Goal: Manage account settings

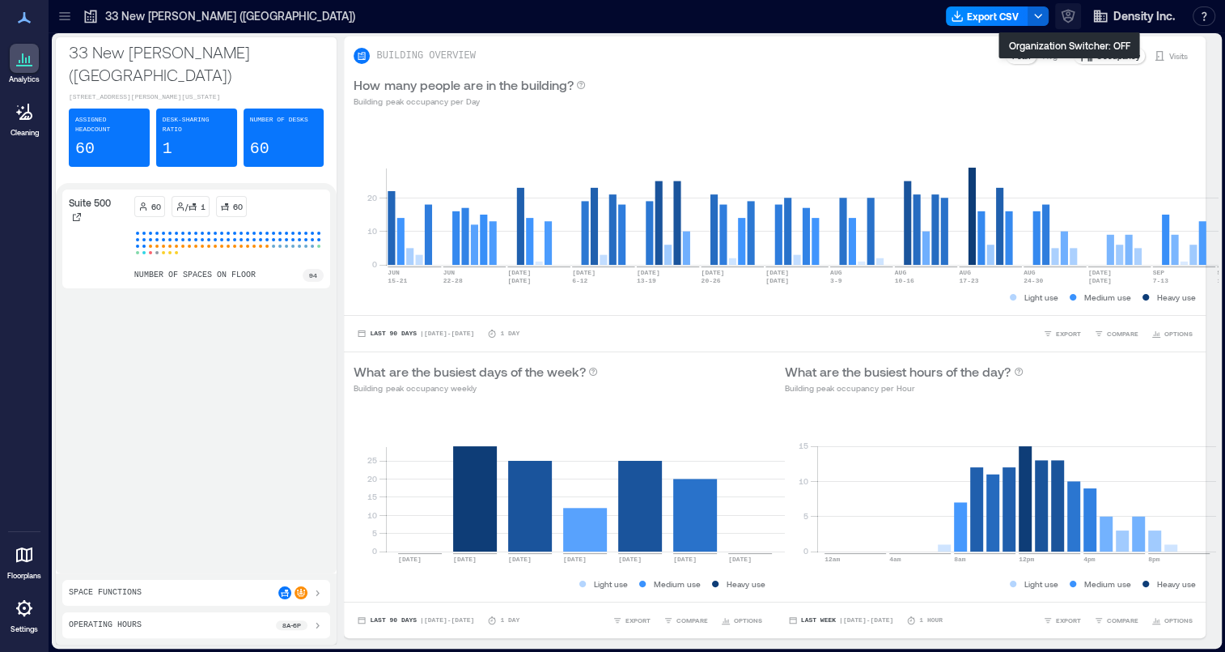
click at [1068, 19] on icon "button" at bounding box center [1068, 16] width 16 height 16
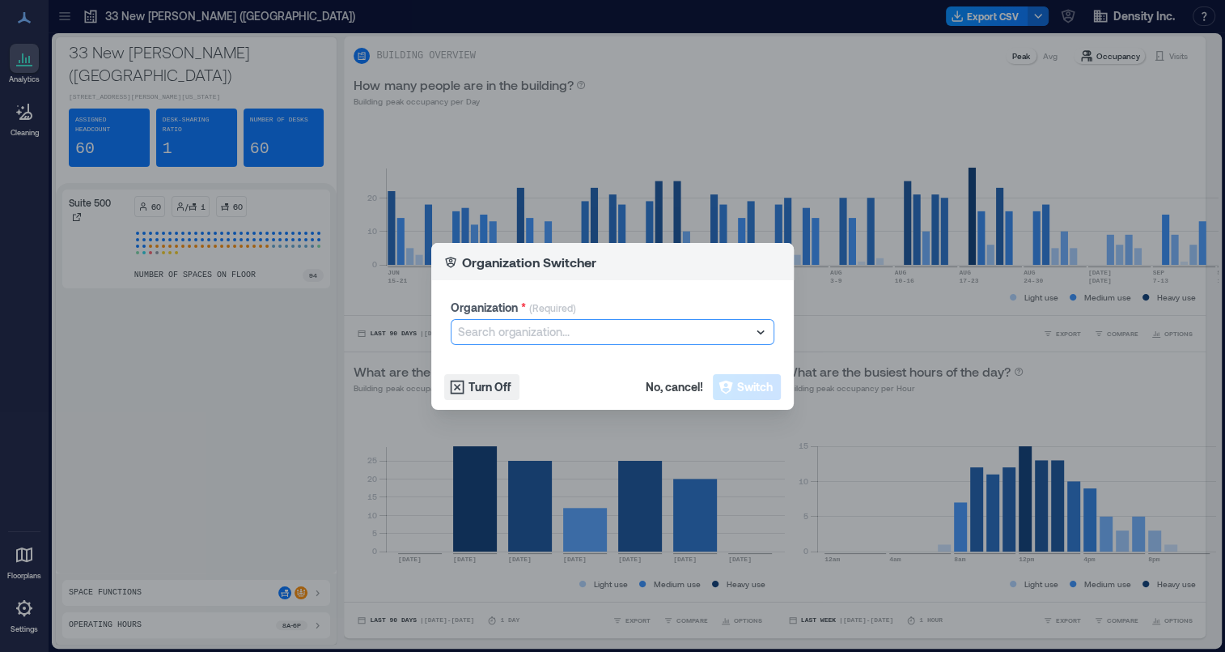
click at [537, 338] on div at bounding box center [604, 331] width 293 height 19
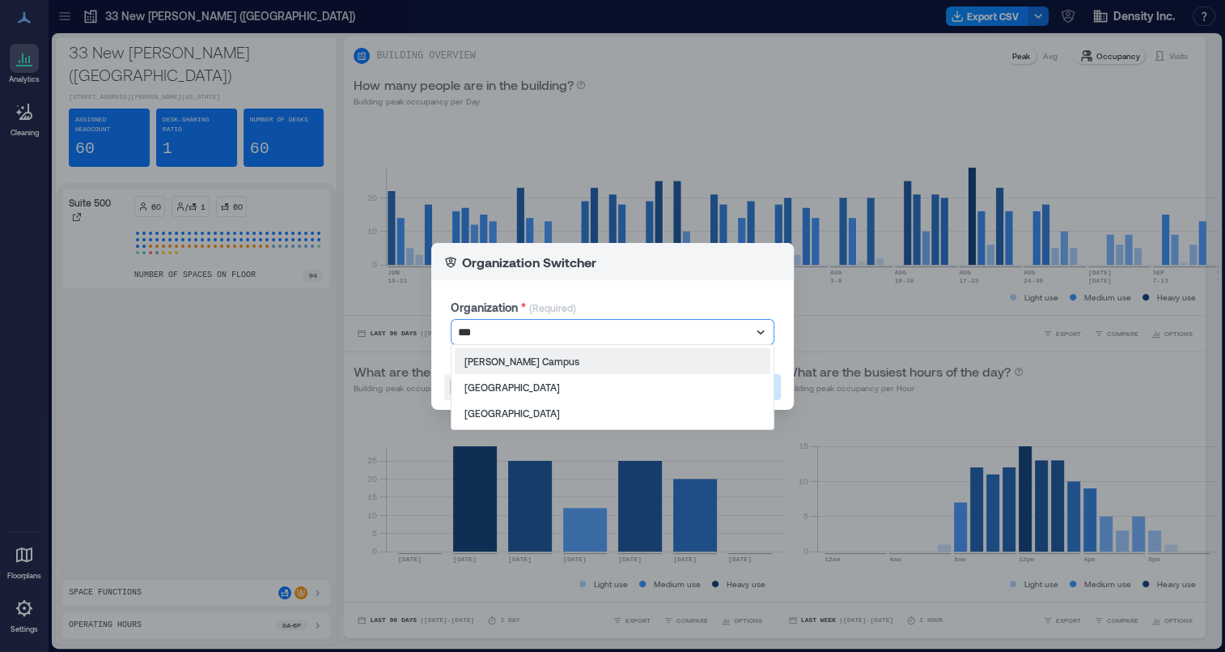
type input "****"
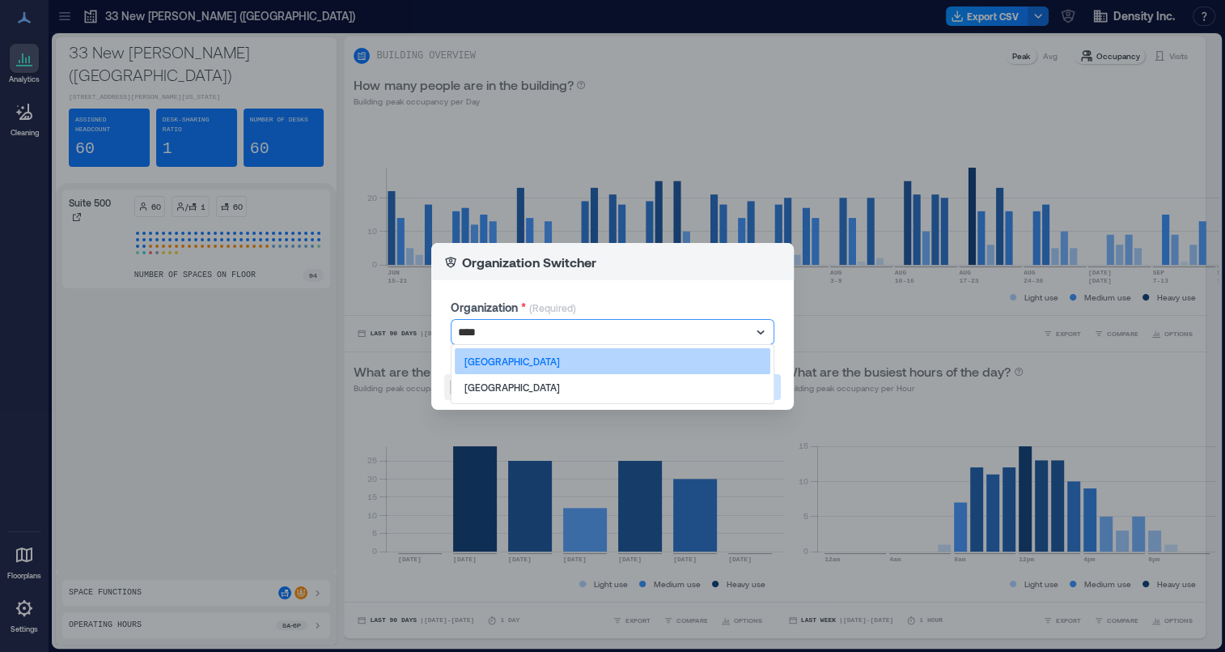
click at [524, 362] on p "Dartmouth College" at bounding box center [513, 361] width 96 height 13
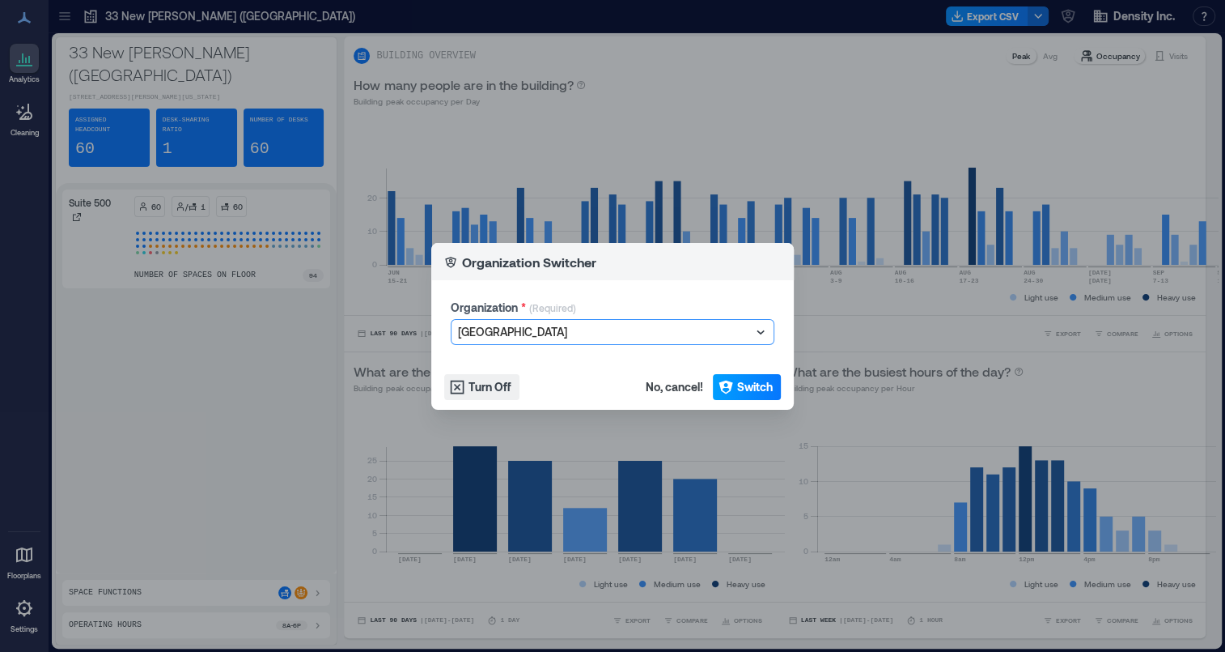
click at [741, 379] on span "Switch" at bounding box center [755, 387] width 36 height 16
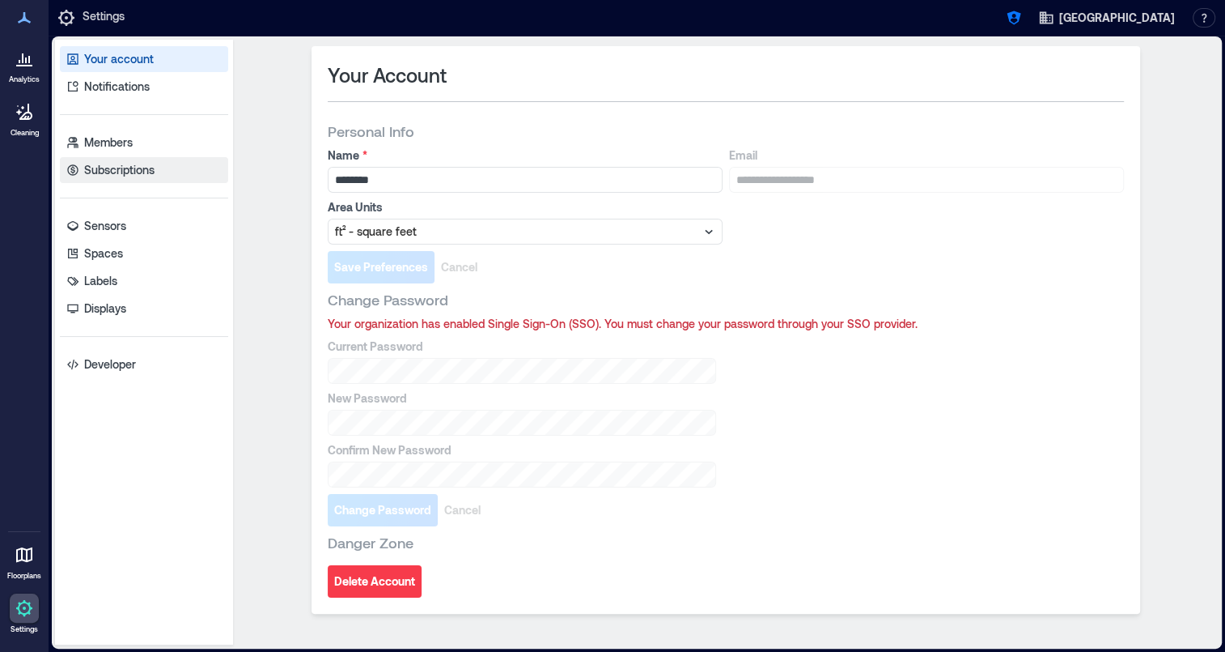
click at [134, 172] on p "Subscriptions" at bounding box center [119, 170] width 70 height 16
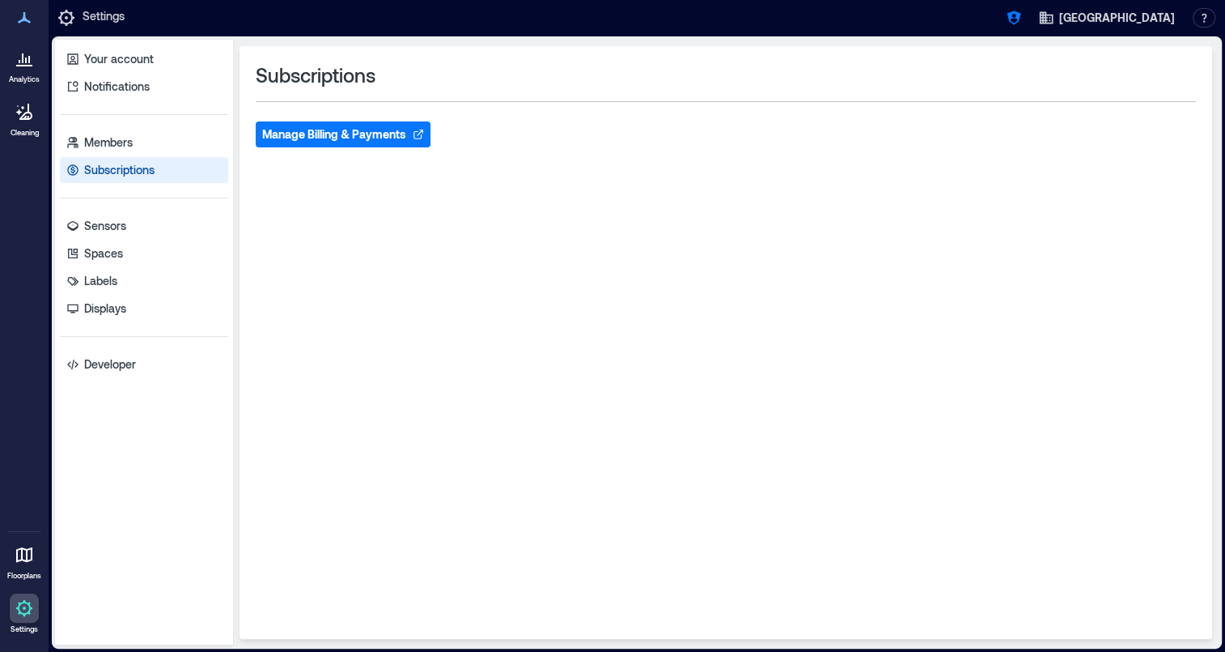
click at [366, 138] on button "Manage Billing & Payments" at bounding box center [343, 134] width 175 height 26
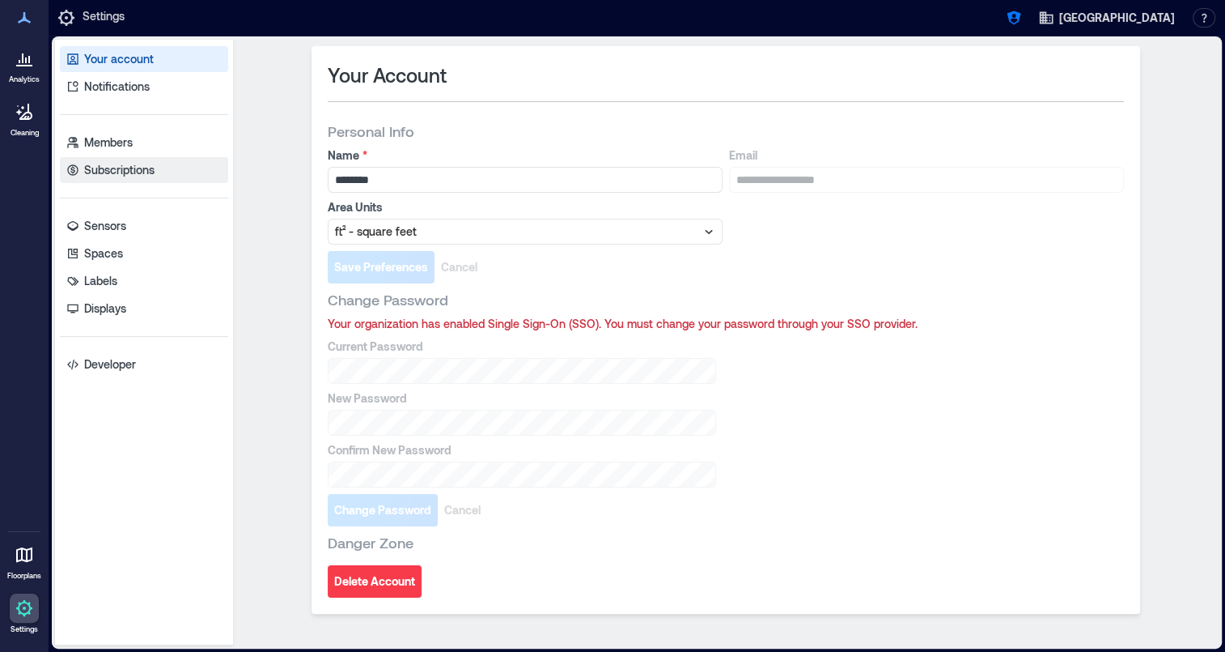
click at [136, 167] on p "Subscriptions" at bounding box center [119, 170] width 70 height 16
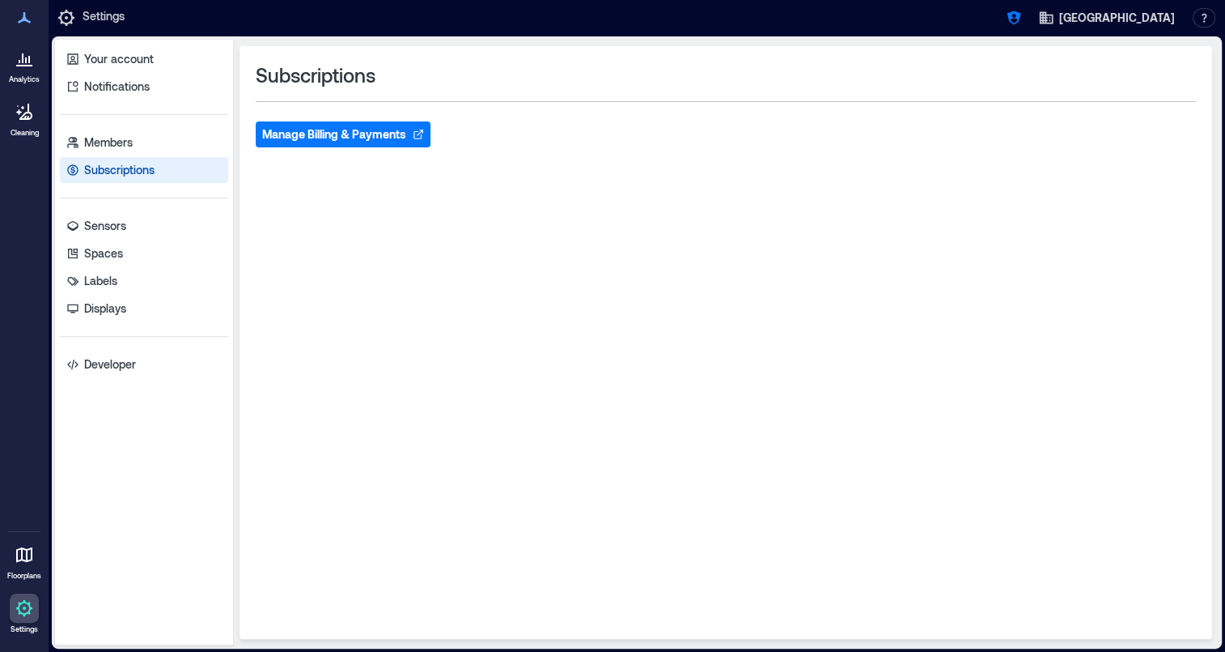
click at [344, 138] on button "Manage Billing & Payments" at bounding box center [343, 134] width 175 height 26
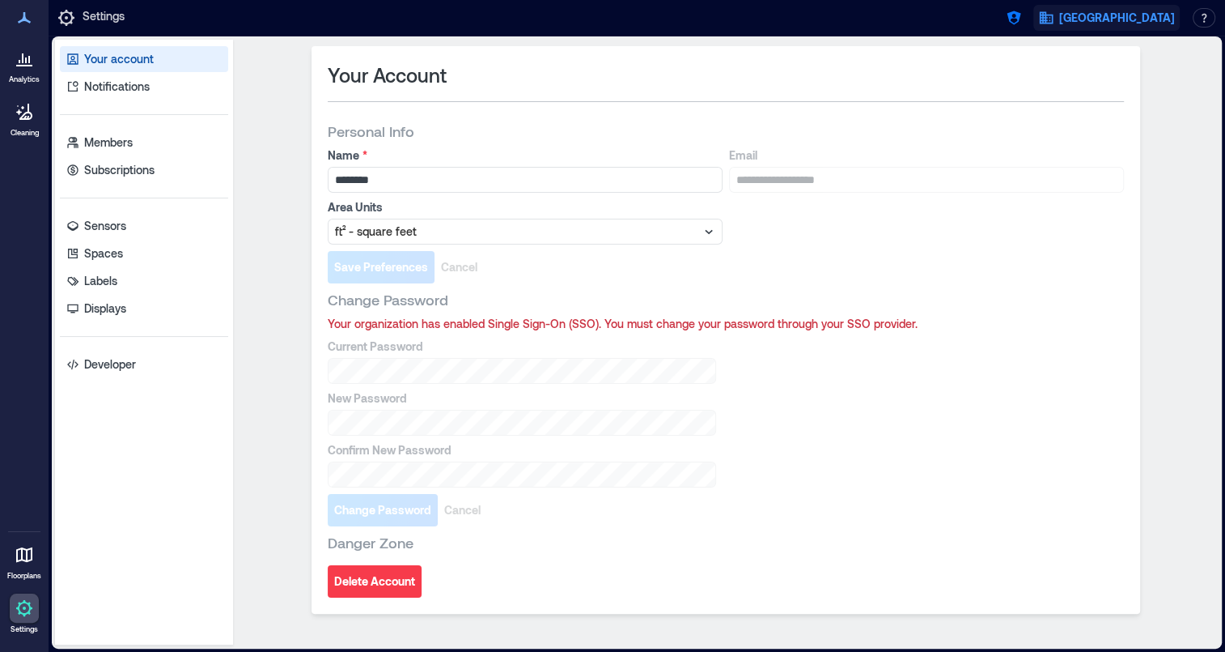
click at [1094, 11] on span "Dartmouth College" at bounding box center [1118, 18] width 116 height 16
click at [1054, 18] on icon "button" at bounding box center [1047, 18] width 14 height 12
click at [1022, 19] on icon "button" at bounding box center [1014, 18] width 16 height 16
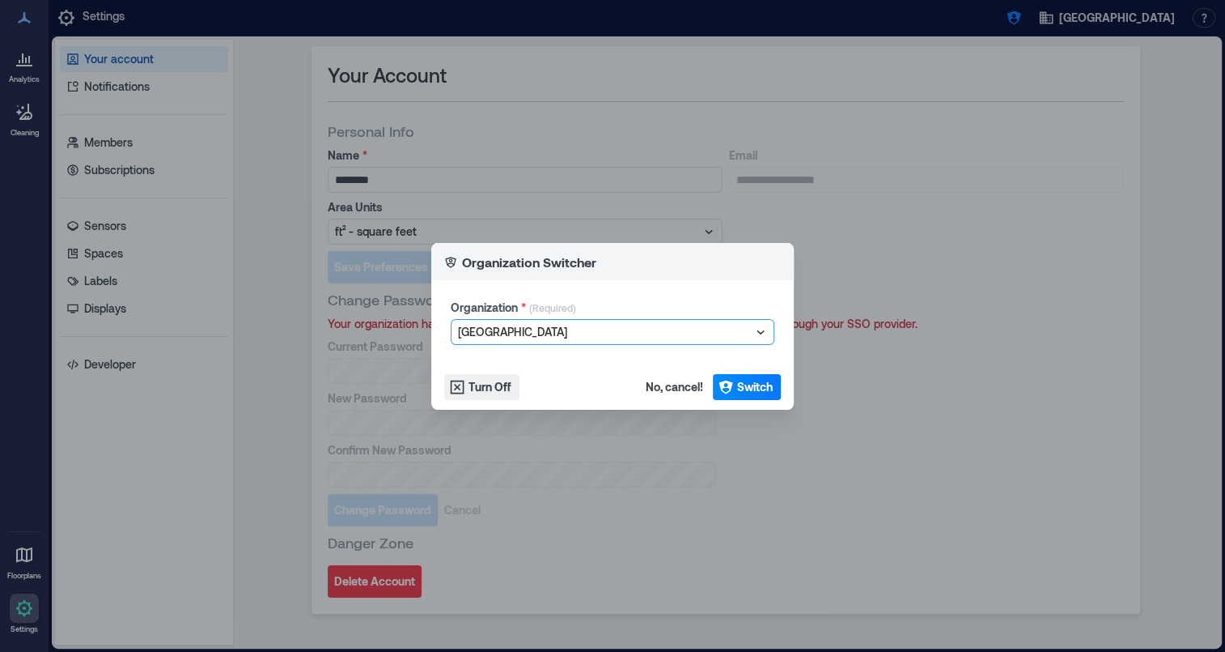
click at [585, 333] on div at bounding box center [604, 331] width 293 height 19
type input "****"
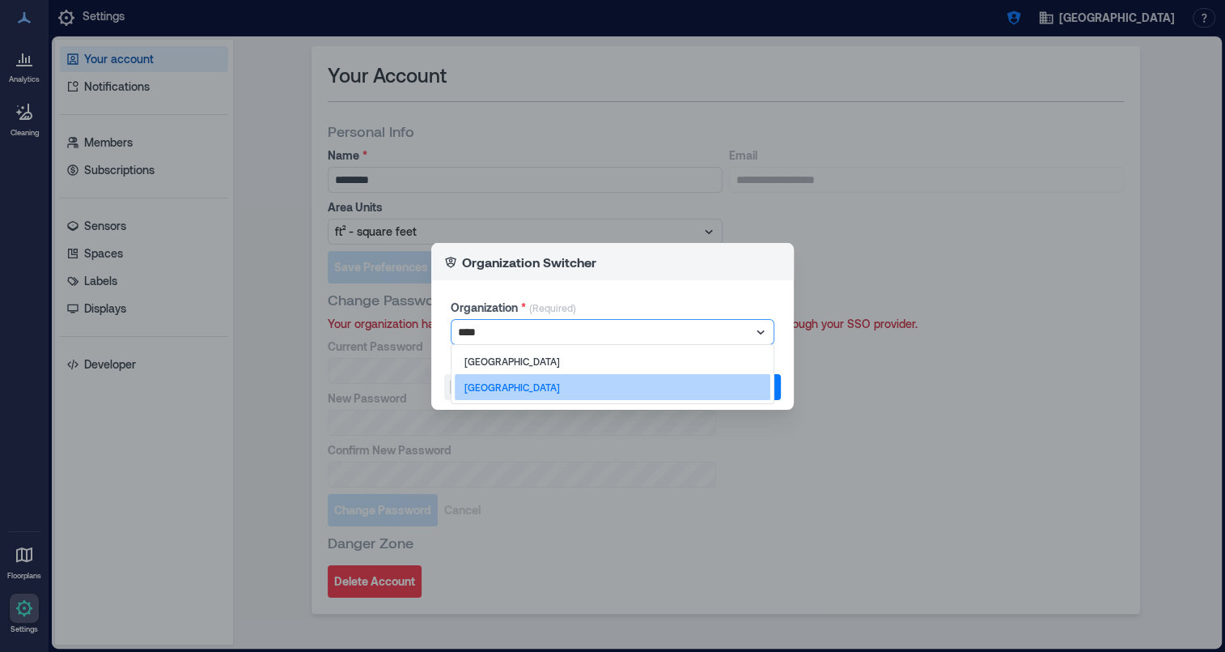
click at [514, 389] on p "[GEOGRAPHIC_DATA]" at bounding box center [513, 386] width 96 height 13
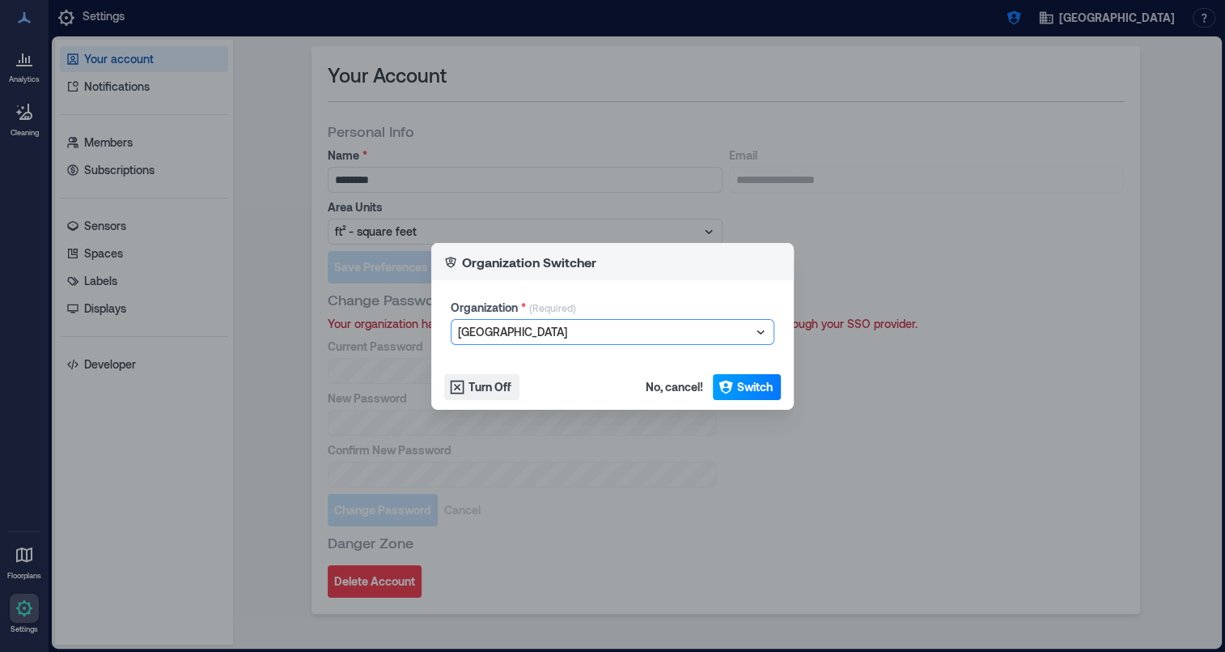
click at [748, 388] on span "Switch" at bounding box center [755, 387] width 36 height 16
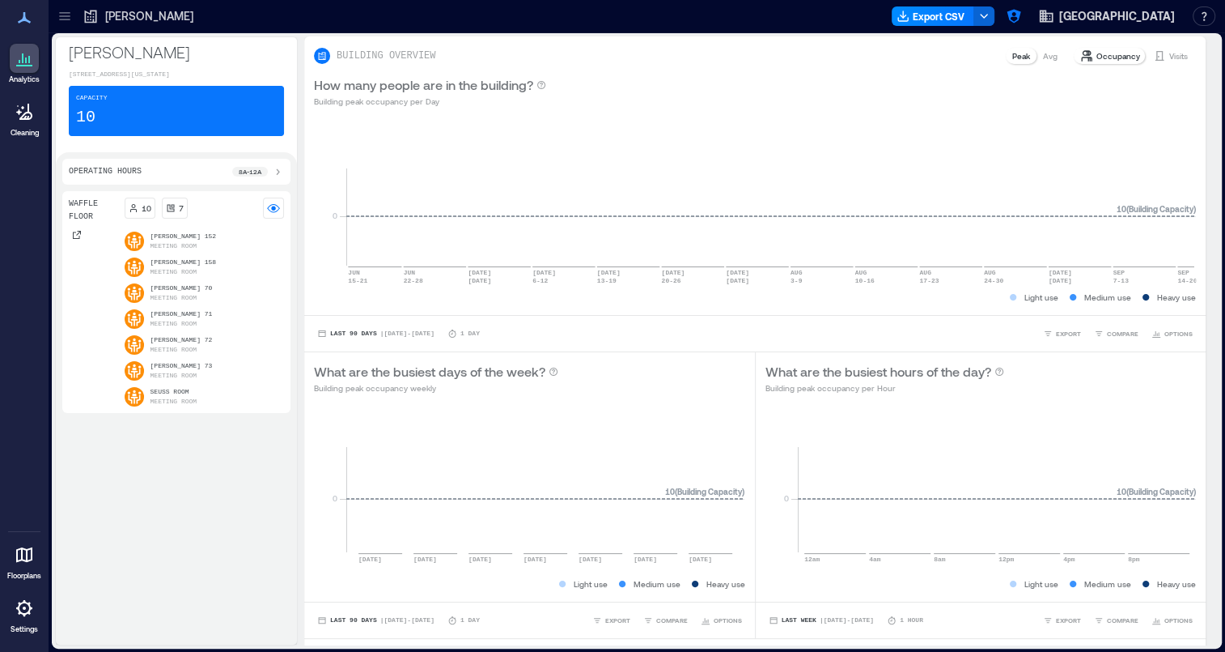
click at [24, 609] on icon at bounding box center [24, 607] width 3 height 3
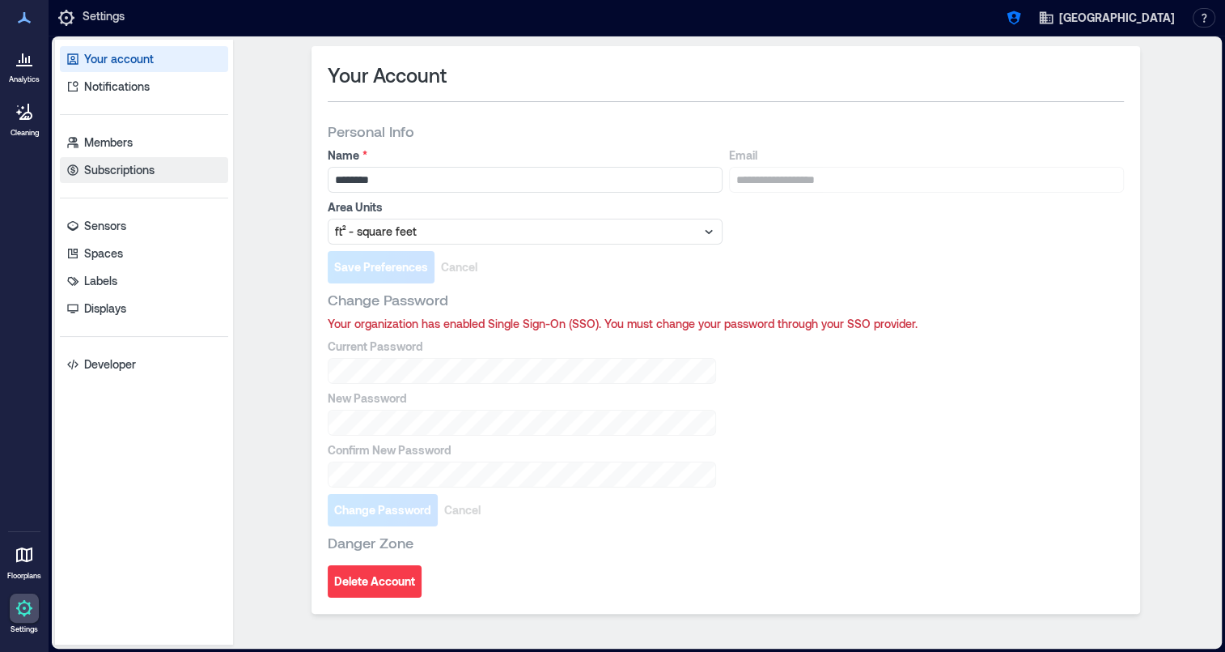
click at [128, 168] on p "Subscriptions" at bounding box center [119, 170] width 70 height 16
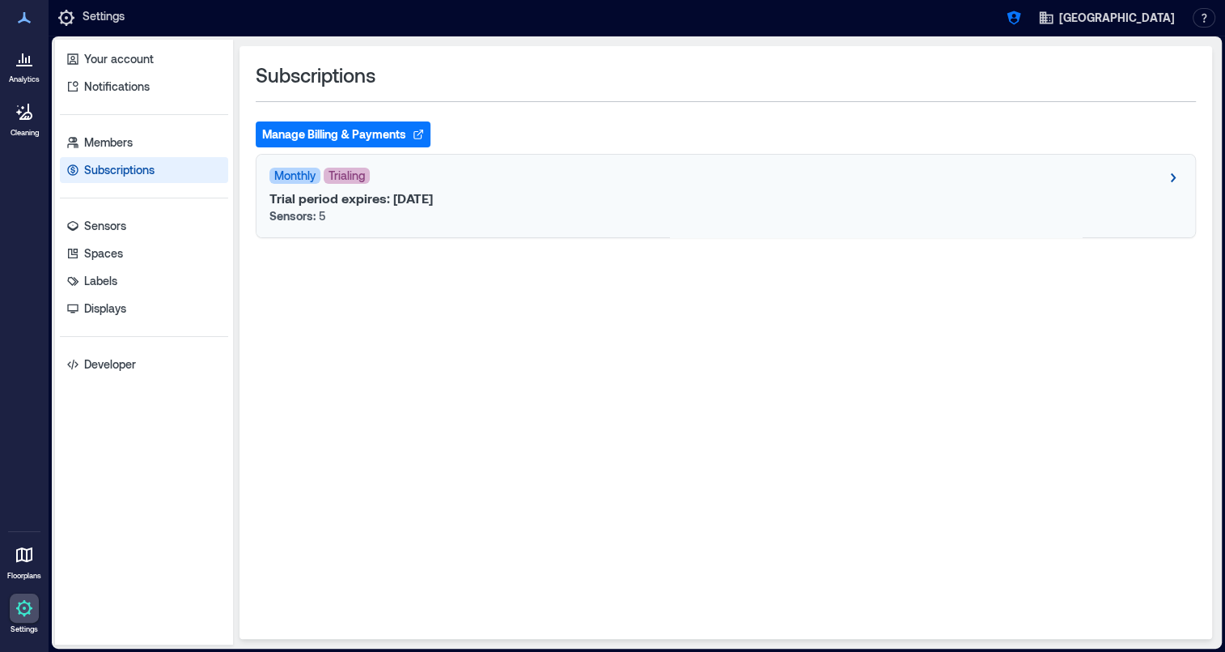
click at [1172, 176] on icon at bounding box center [1172, 177] width 19 height 19
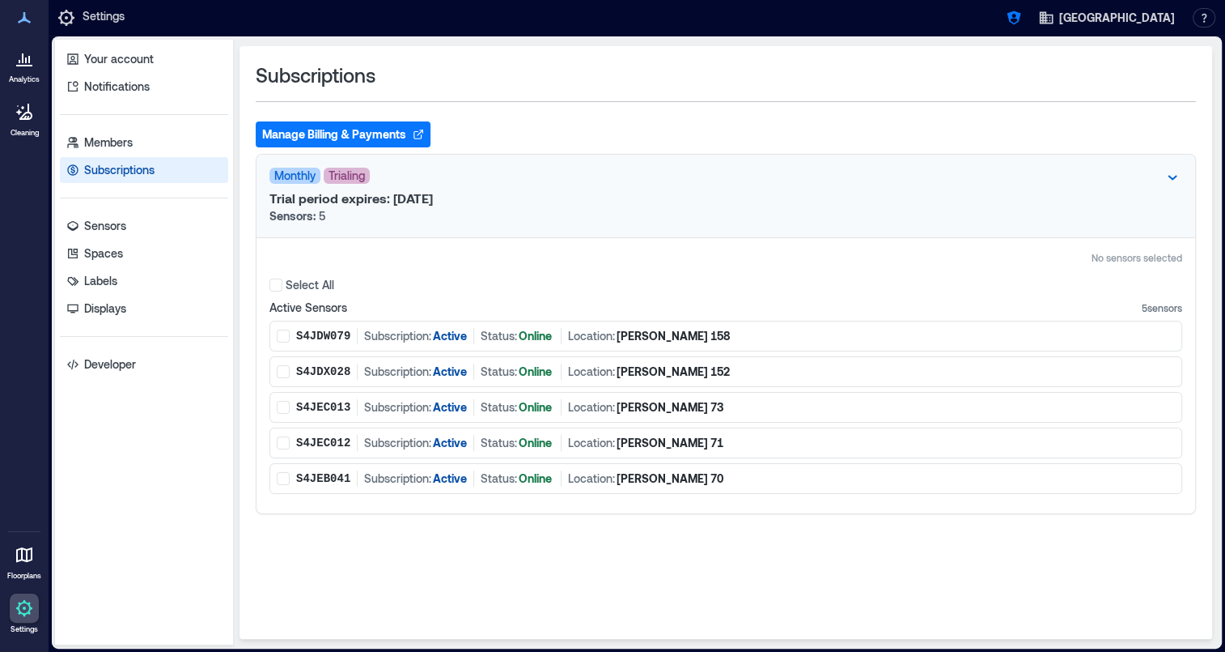
click at [389, 131] on button "Manage Billing & Payments" at bounding box center [343, 134] width 175 height 26
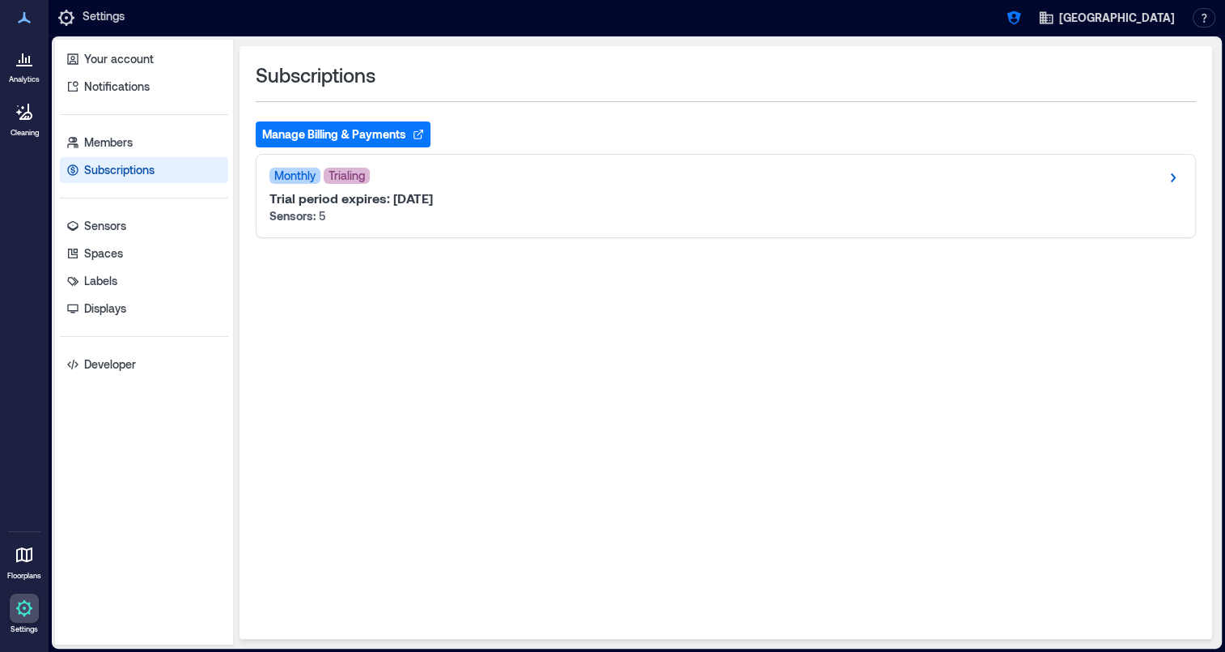
click at [23, 608] on icon at bounding box center [24, 607] width 3 height 3
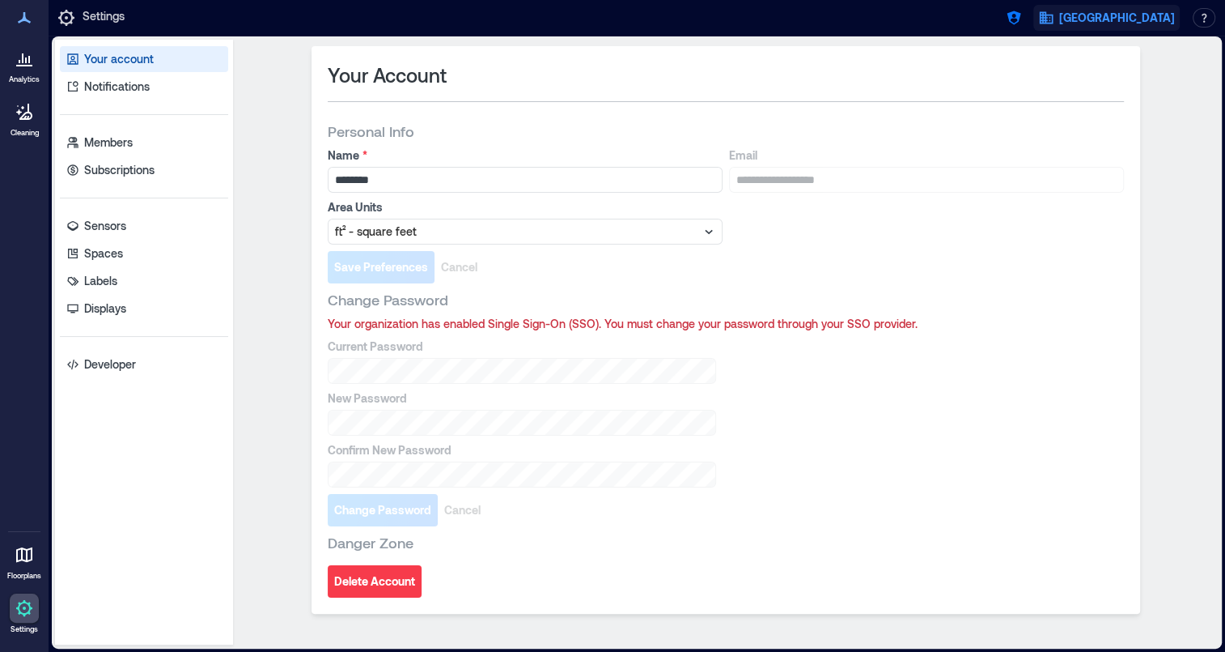
click at [1121, 16] on span "[GEOGRAPHIC_DATA]" at bounding box center [1118, 18] width 116 height 16
click at [1116, 108] on button "Logout" at bounding box center [1133, 113] width 149 height 26
